Goal: Transaction & Acquisition: Book appointment/travel/reservation

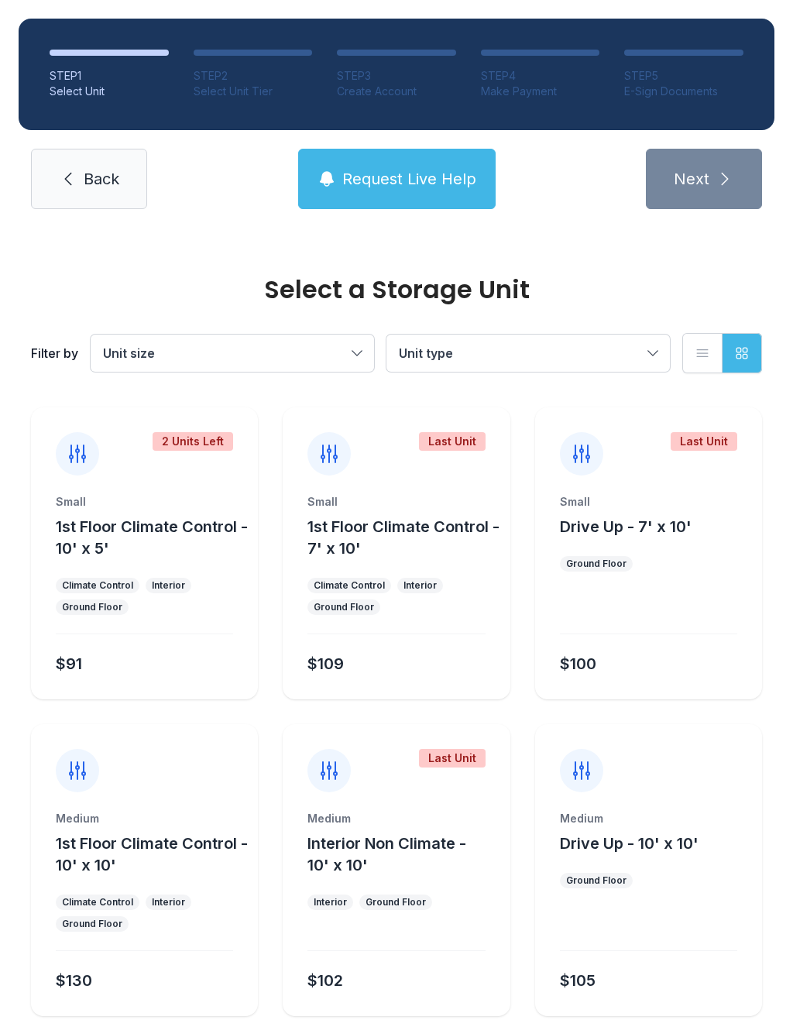
click at [359, 355] on button "Unit size" at bounding box center [232, 353] width 283 height 37
click at [702, 357] on icon "button" at bounding box center [702, 353] width 11 height 7
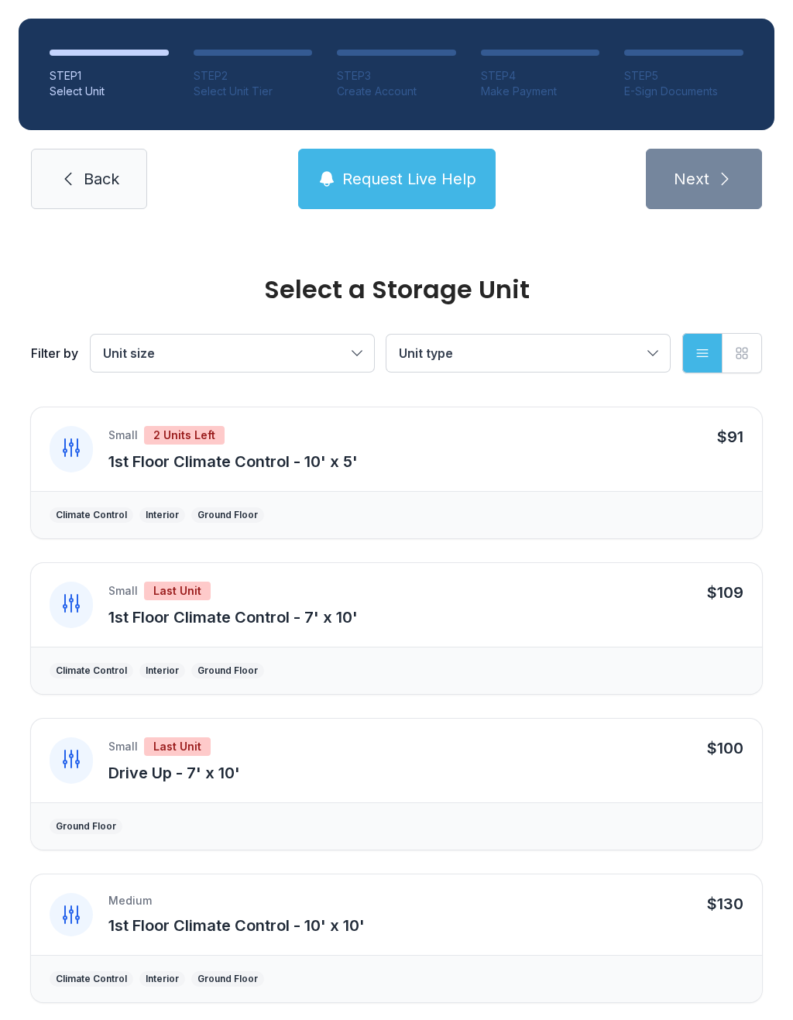
click at [738, 361] on button "Grid view" at bounding box center [742, 353] width 40 height 40
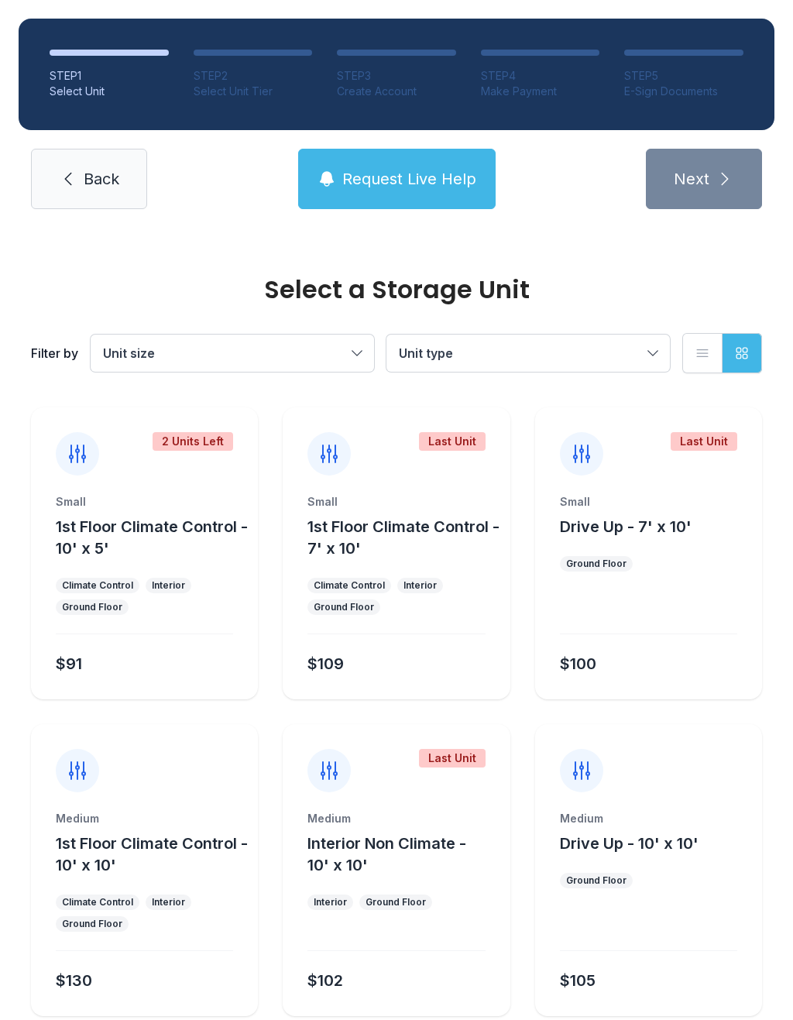
click at [349, 359] on button "Unit size" at bounding box center [232, 353] width 283 height 37
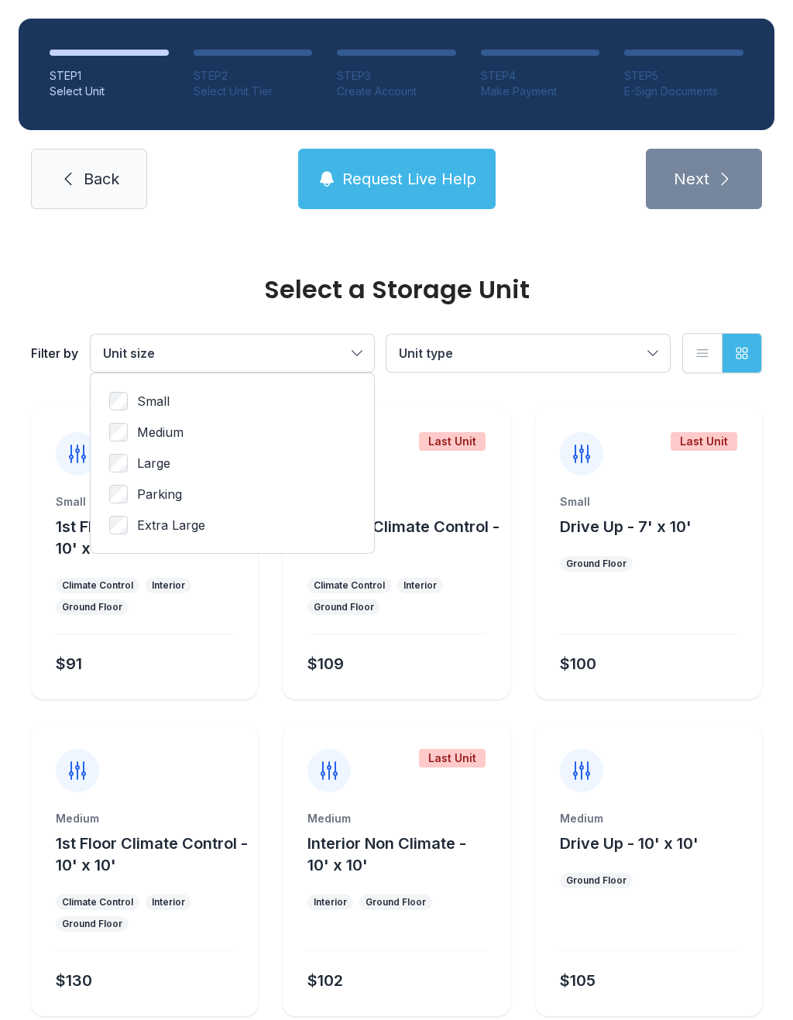
click at [354, 342] on button "Unit size" at bounding box center [232, 353] width 283 height 37
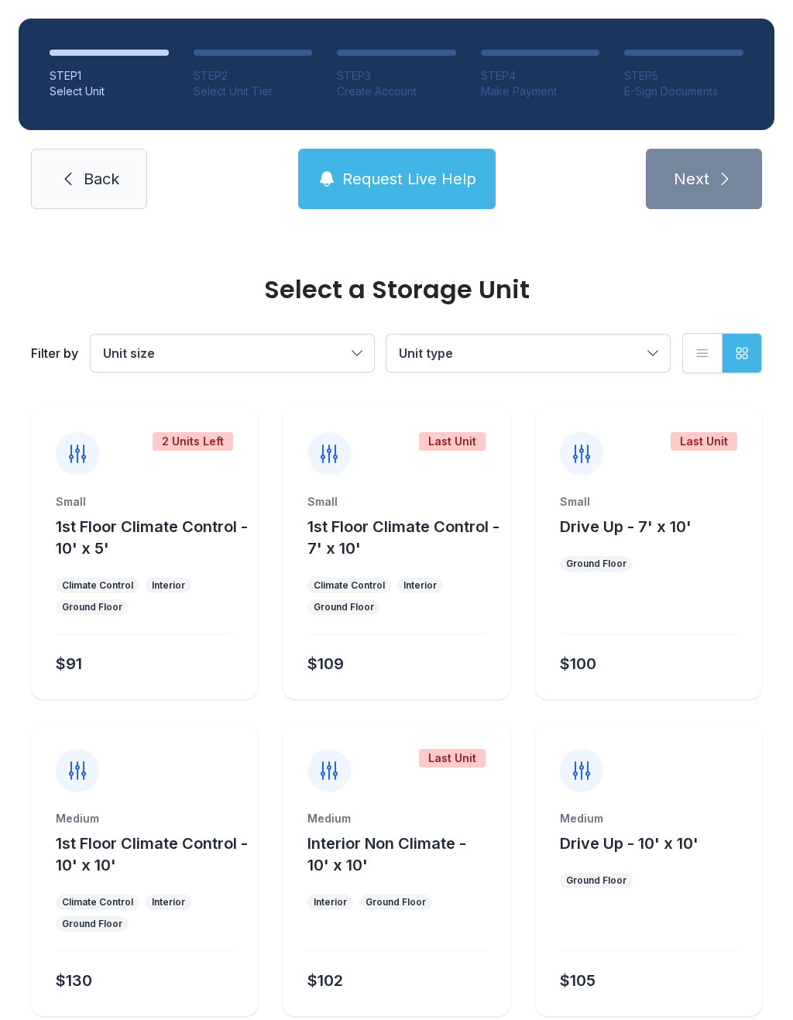
click at [596, 345] on span "Unit type" at bounding box center [520, 353] width 243 height 19
click at [654, 364] on button "Unit type" at bounding box center [527, 353] width 283 height 37
click at [652, 352] on button "Unit type" at bounding box center [527, 353] width 283 height 37
click at [634, 349] on span "Unit type" at bounding box center [520, 353] width 243 height 19
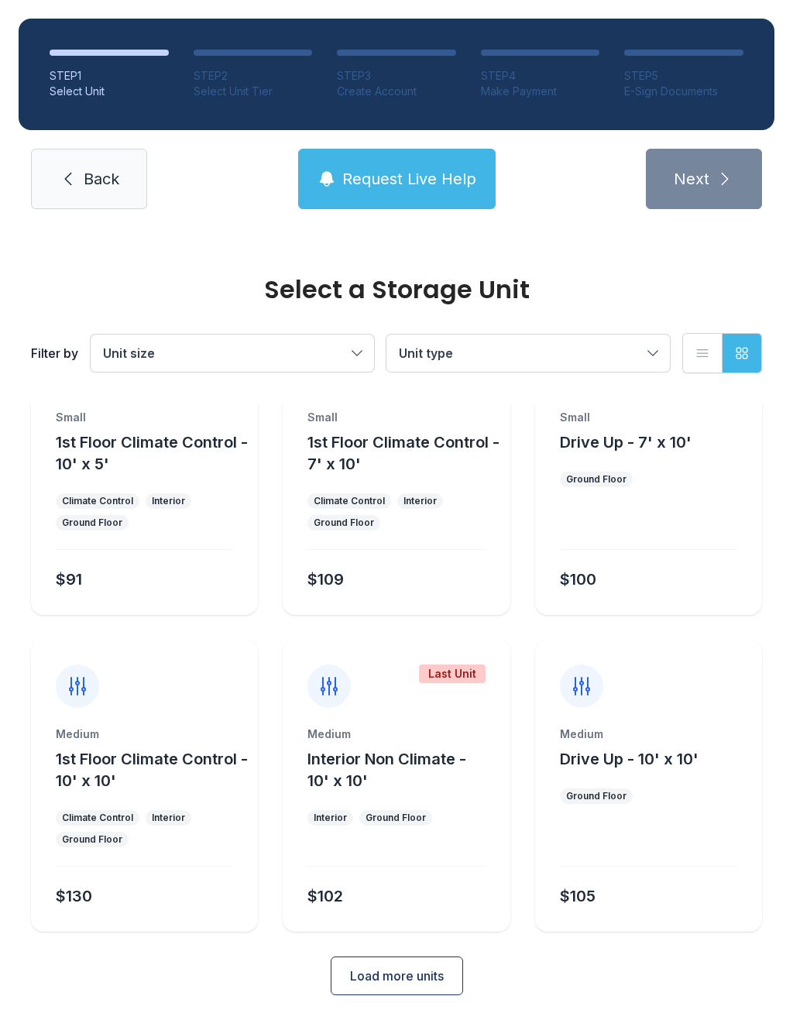
scroll to position [84, 0]
click at [424, 983] on span "Load more units" at bounding box center [397, 976] width 94 height 19
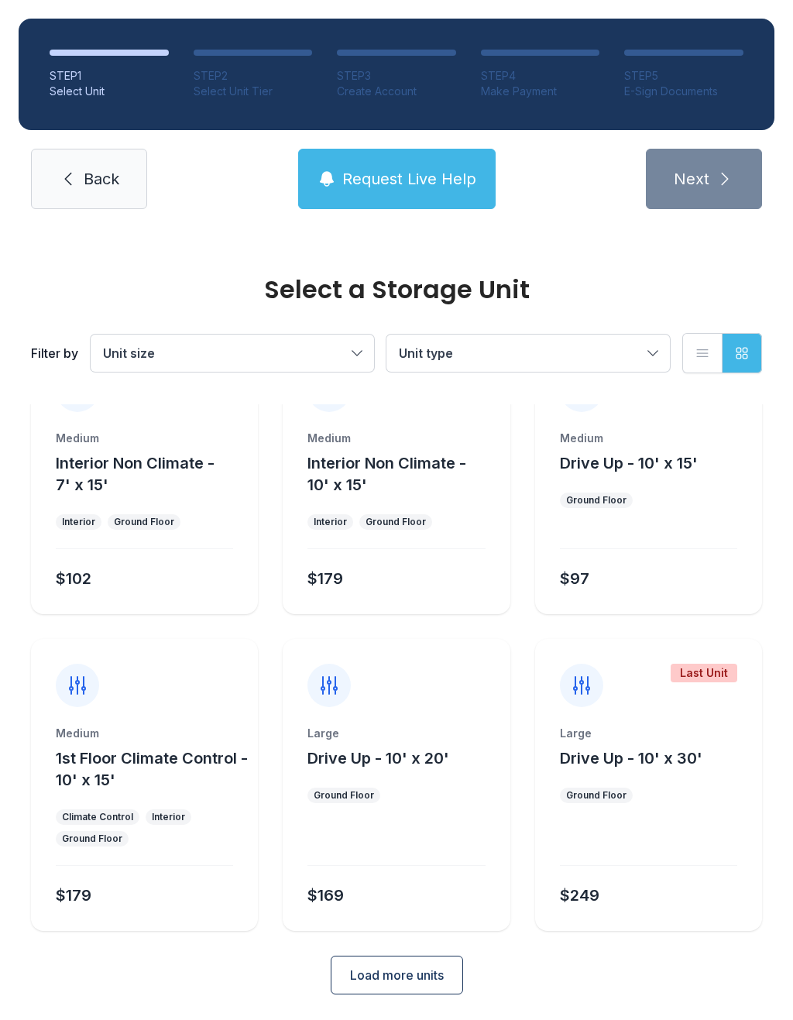
scroll to position [695, 0]
click at [695, 350] on icon "button" at bounding box center [702, 352] width 15 height 15
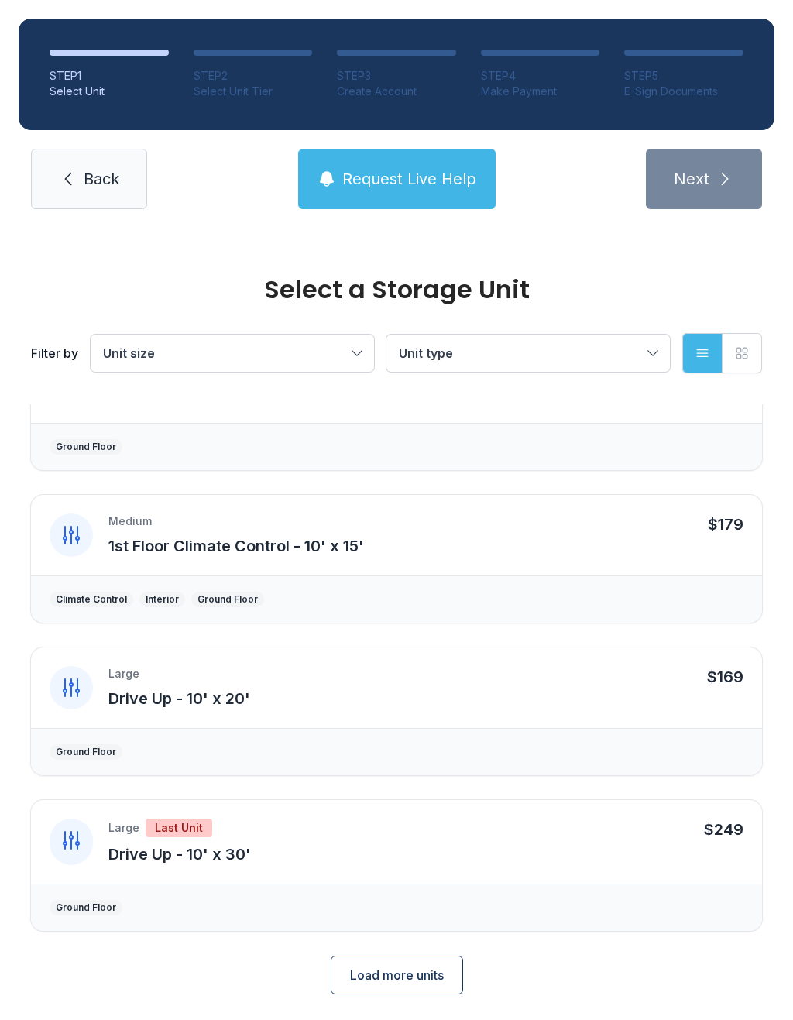
scroll to position [1300, 0]
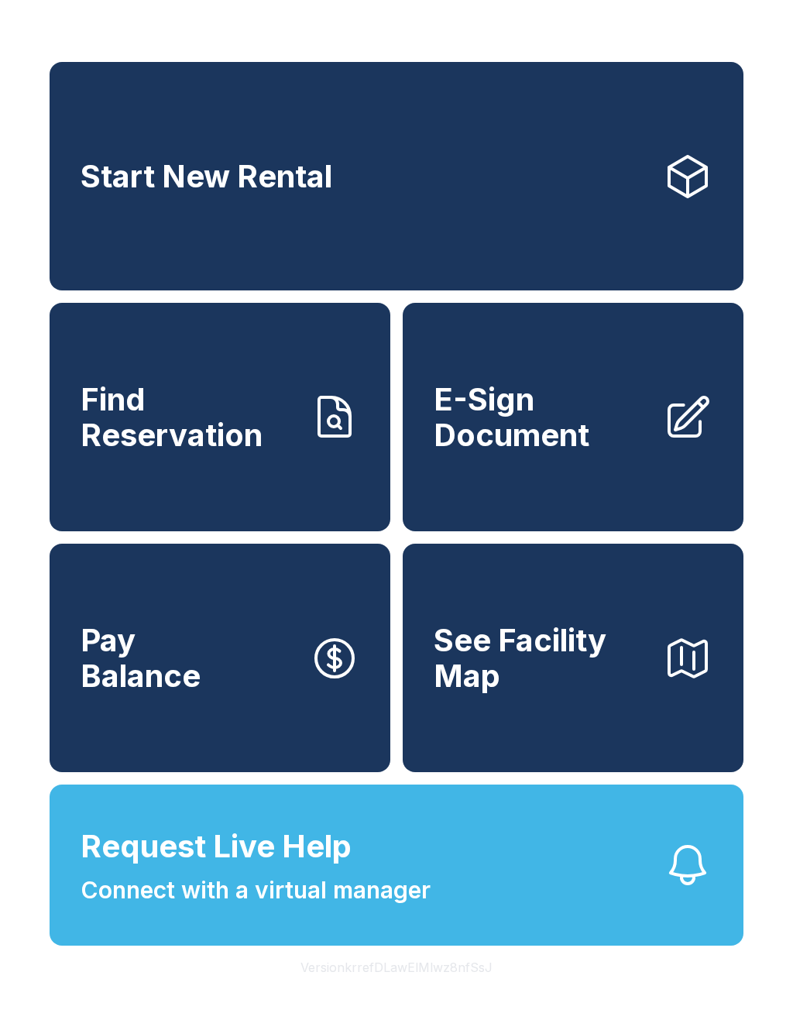
click at [567, 474] on link "E-Sign Document" at bounding box center [573, 417] width 341 height 228
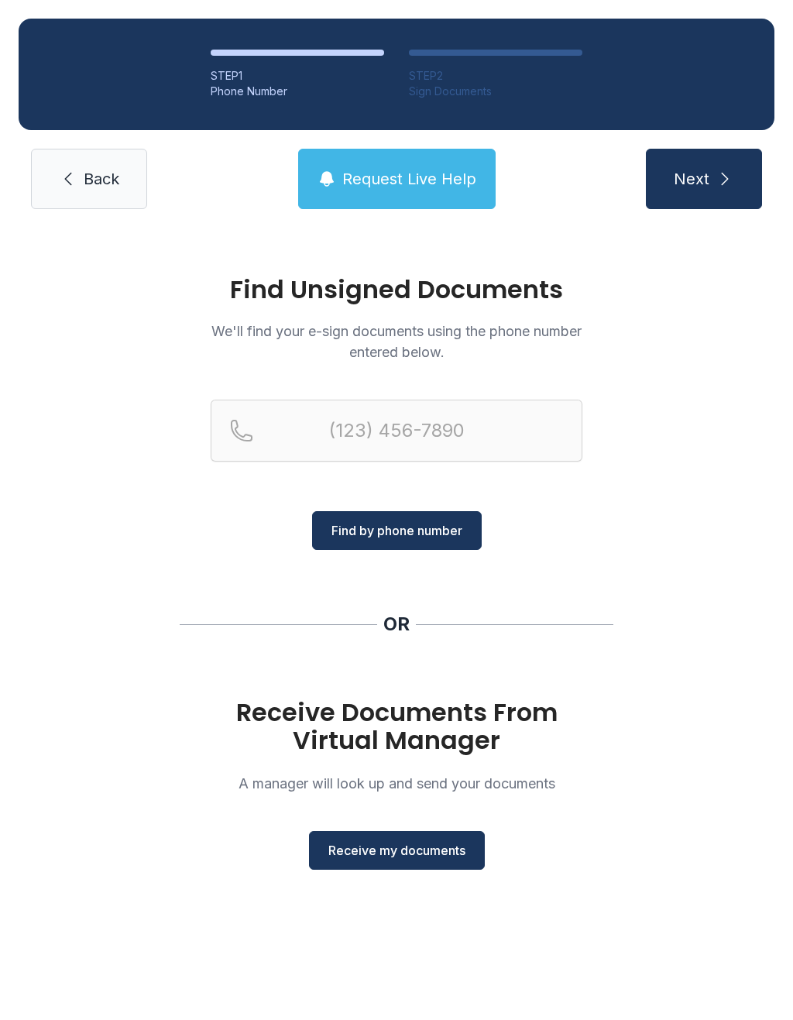
click at [393, 850] on span "Receive my documents" at bounding box center [396, 850] width 137 height 19
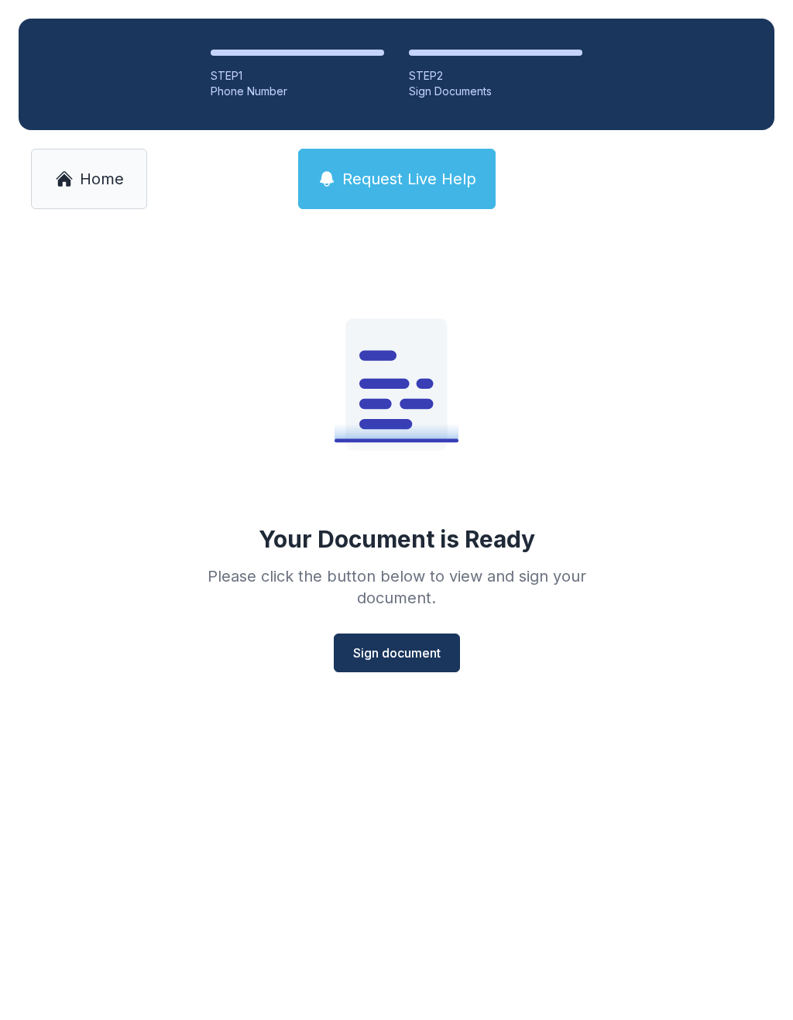
click at [389, 655] on span "Sign document" at bounding box center [397, 653] width 88 height 19
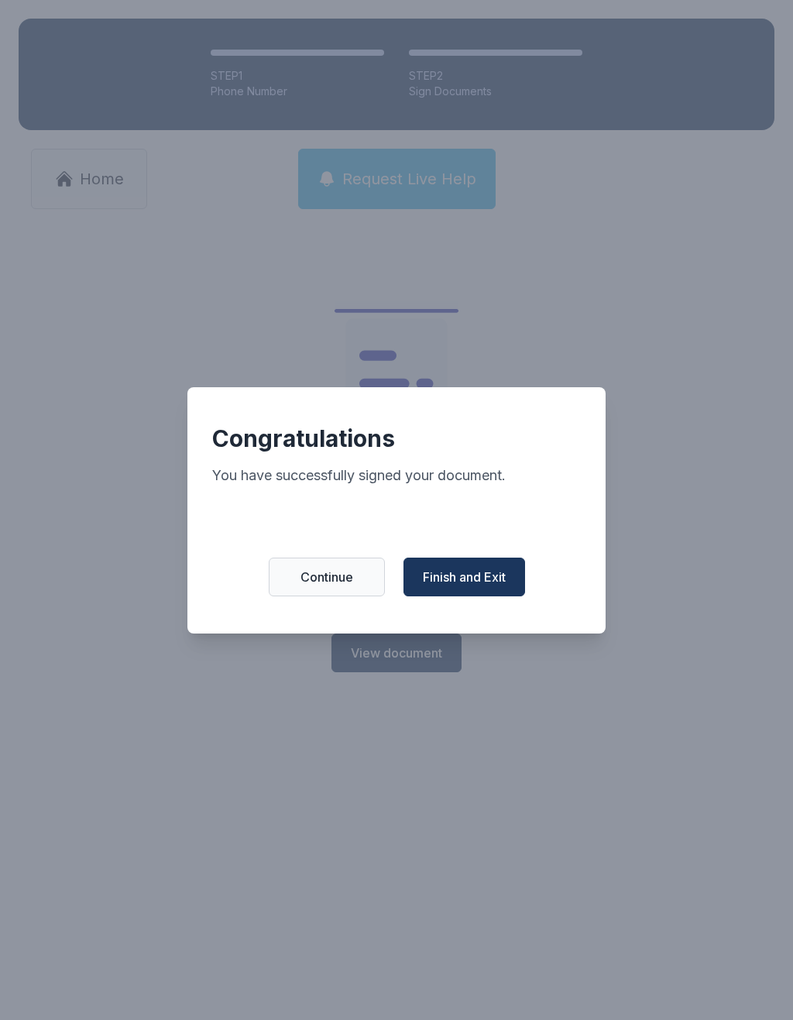
click at [320, 586] on span "Continue" at bounding box center [326, 577] width 53 height 19
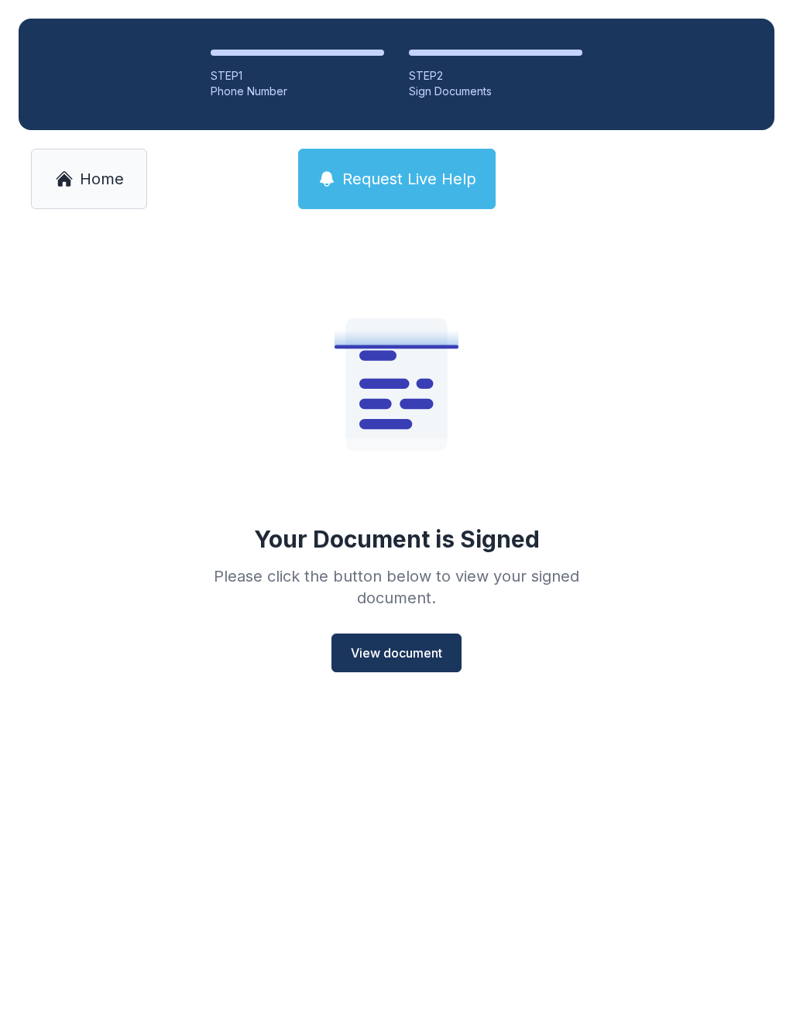
click at [394, 644] on span "View document" at bounding box center [396, 653] width 91 height 19
click at [108, 168] on span "Home" at bounding box center [102, 179] width 44 height 22
